Goal: Information Seeking & Learning: Learn about a topic

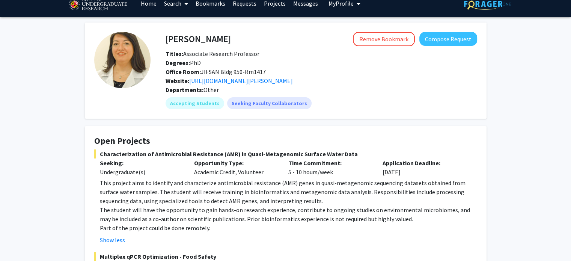
scroll to position [11, 0]
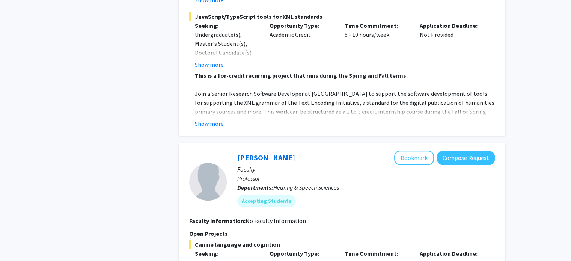
scroll to position [3709, 0]
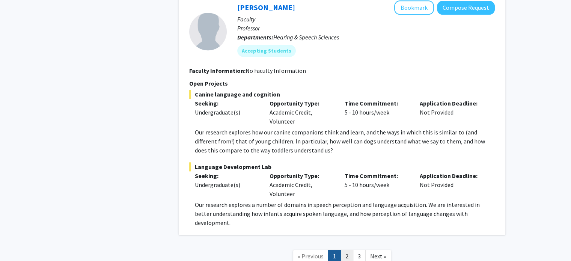
drag, startPoint x: 179, startPoint y: 120, endPoint x: 349, endPoint y: 201, distance: 188.7
click at [349, 250] on link "2" at bounding box center [346, 256] width 13 height 13
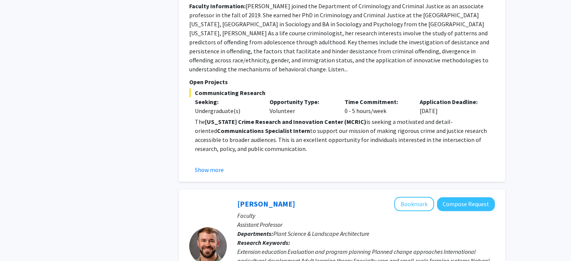
scroll to position [688, 0]
click at [212, 165] on button "Show more" at bounding box center [209, 169] width 29 height 9
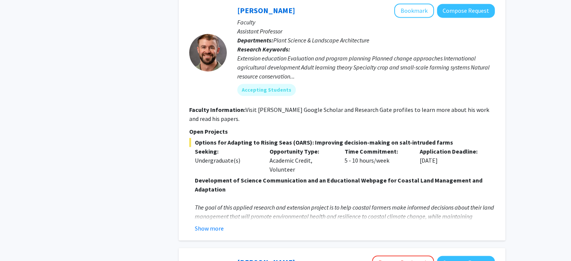
scroll to position [1088, 0]
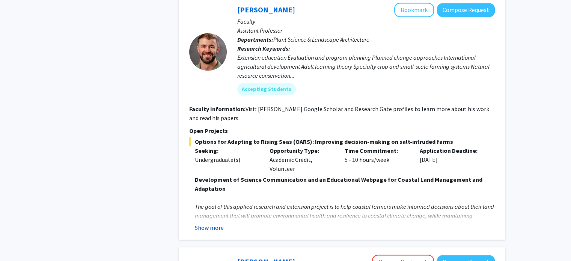
click at [206, 223] on button "Show more" at bounding box center [209, 227] width 29 height 9
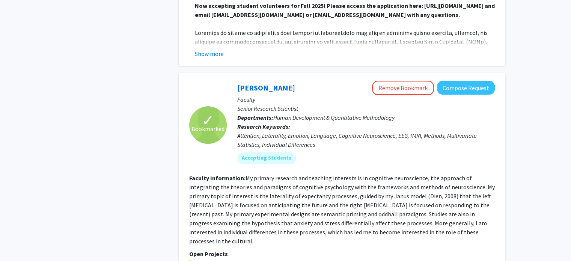
scroll to position [3235, 0]
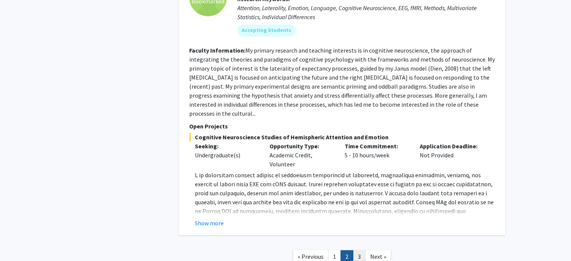
click at [360, 250] on link "3" at bounding box center [359, 256] width 13 height 13
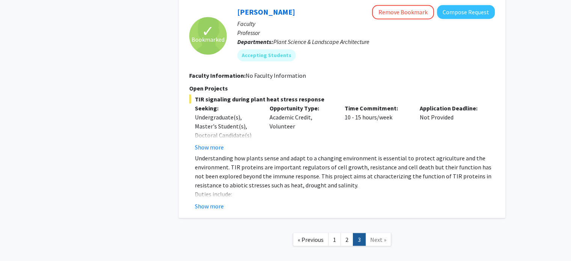
scroll to position [1380, 0]
